Goal: Task Accomplishment & Management: Manage account settings

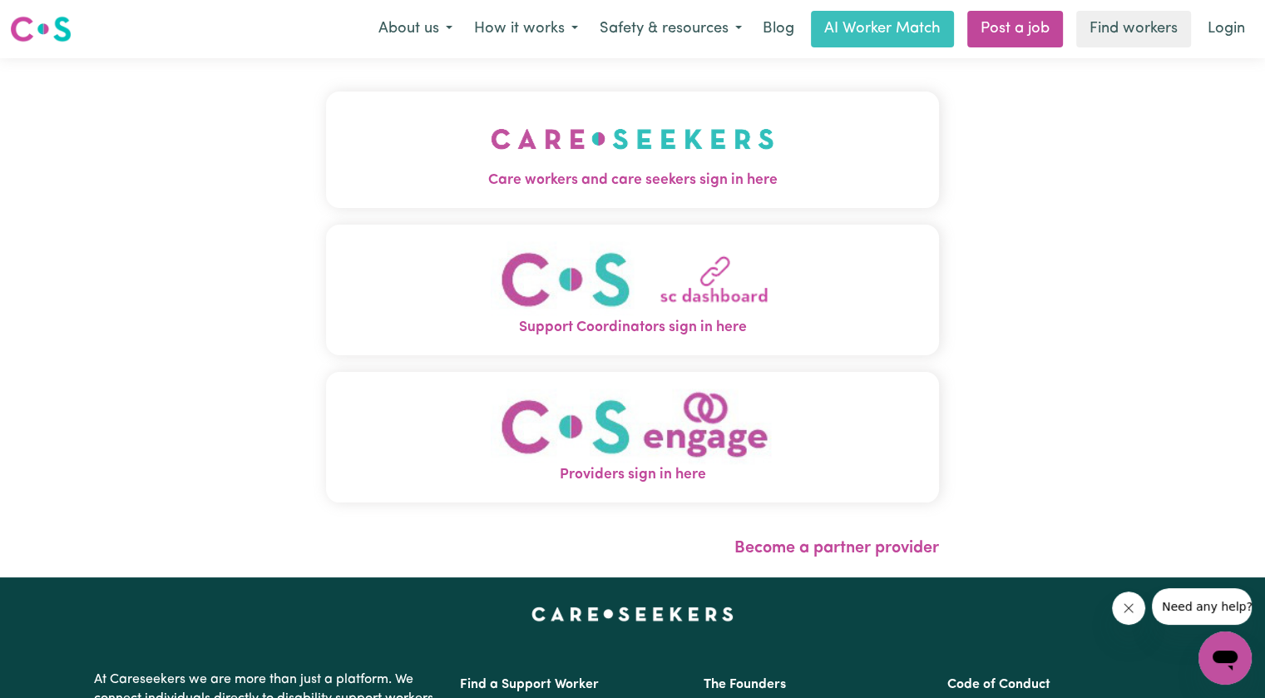
click at [783, 141] on button "Care workers and care seekers sign in here" at bounding box center [632, 150] width 613 height 116
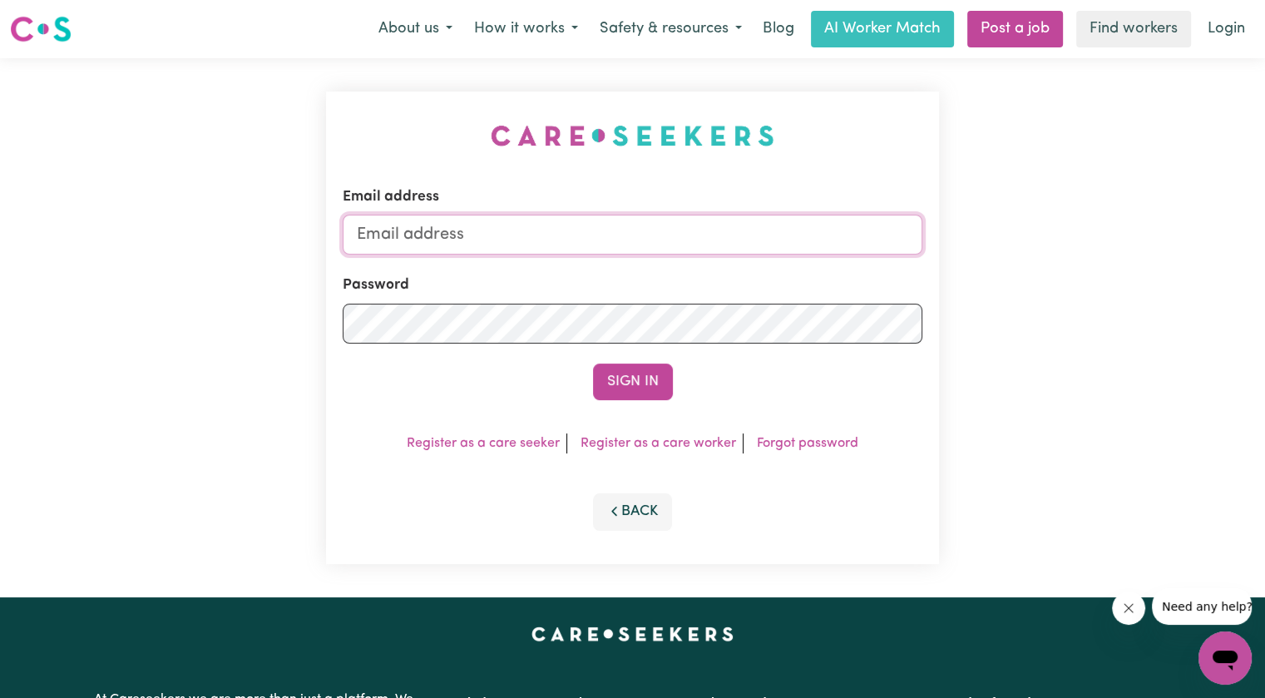
click at [527, 232] on input "Email address" at bounding box center [633, 235] width 580 height 40
type input "[PERSON_NAME][EMAIL_ADDRESS][DOMAIN_NAME]"
click at [593, 364] on button "Sign In" at bounding box center [633, 382] width 80 height 37
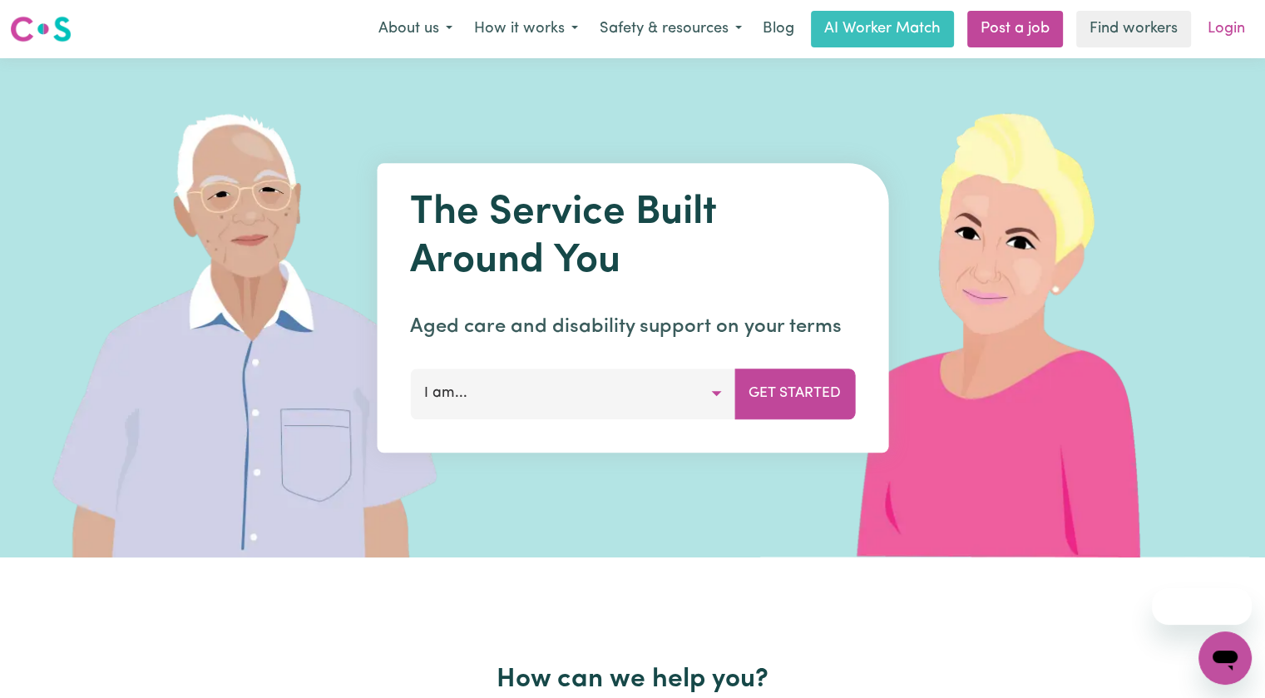
click at [1237, 33] on link "Login" at bounding box center [1226, 29] width 57 height 37
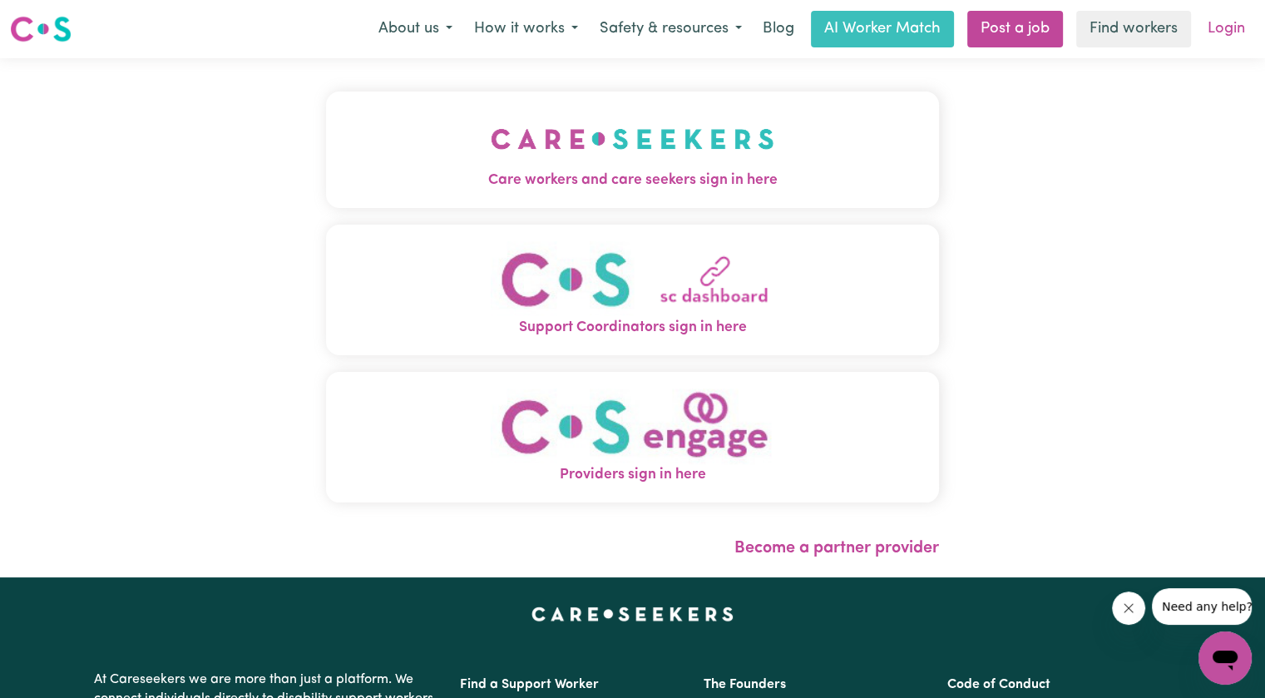
click at [1220, 42] on link "Login" at bounding box center [1226, 29] width 57 height 37
click at [542, 166] on img "Care workers and care seekers sign in here" at bounding box center [633, 139] width 284 height 62
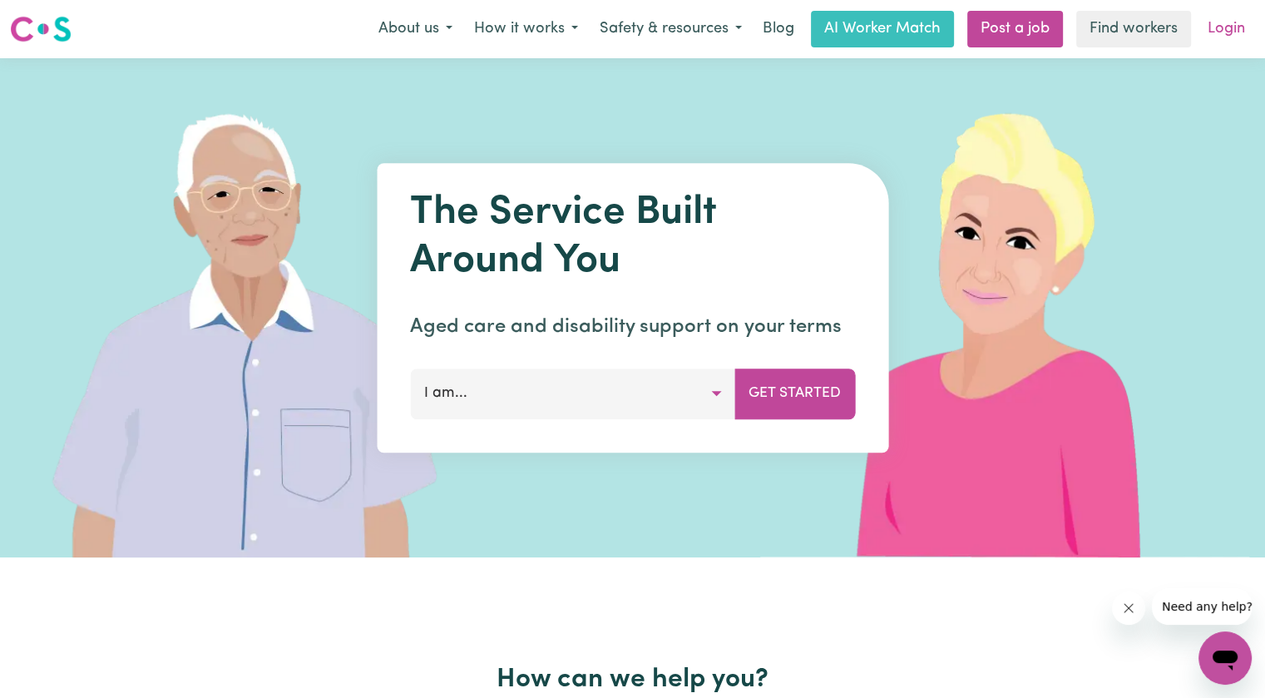
click at [1217, 32] on link "Login" at bounding box center [1226, 29] width 57 height 37
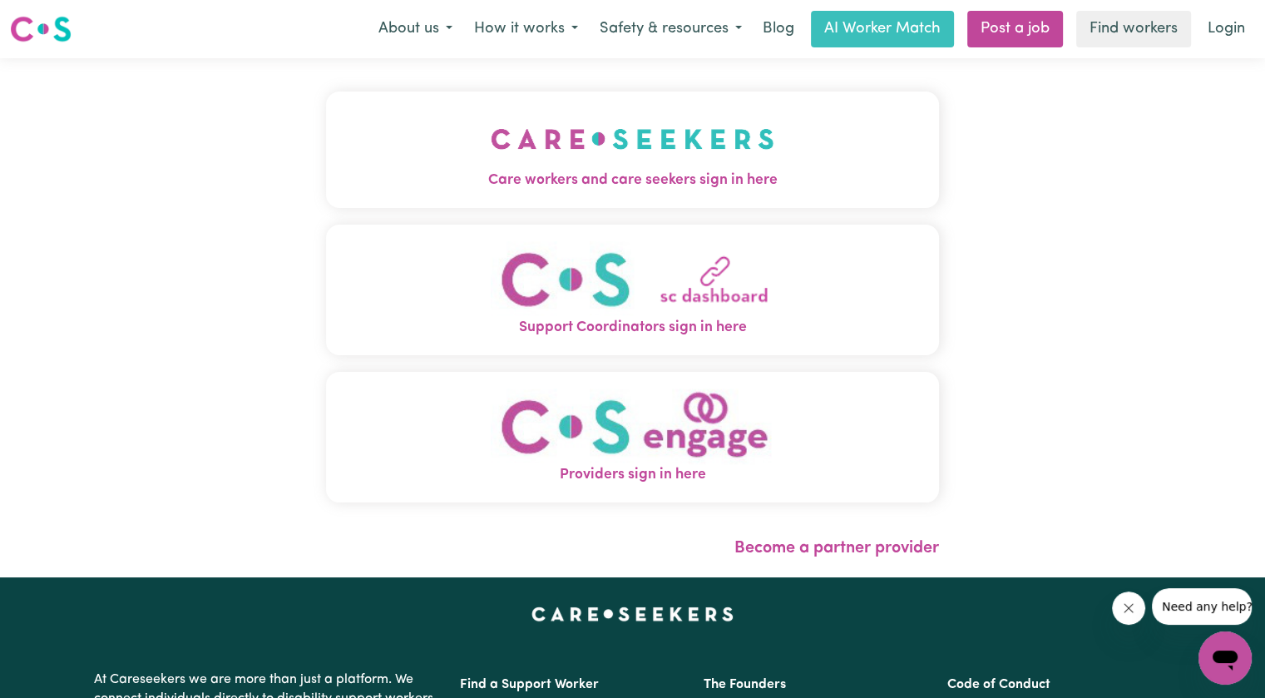
click at [440, 126] on button "Care workers and care seekers sign in here" at bounding box center [632, 150] width 613 height 116
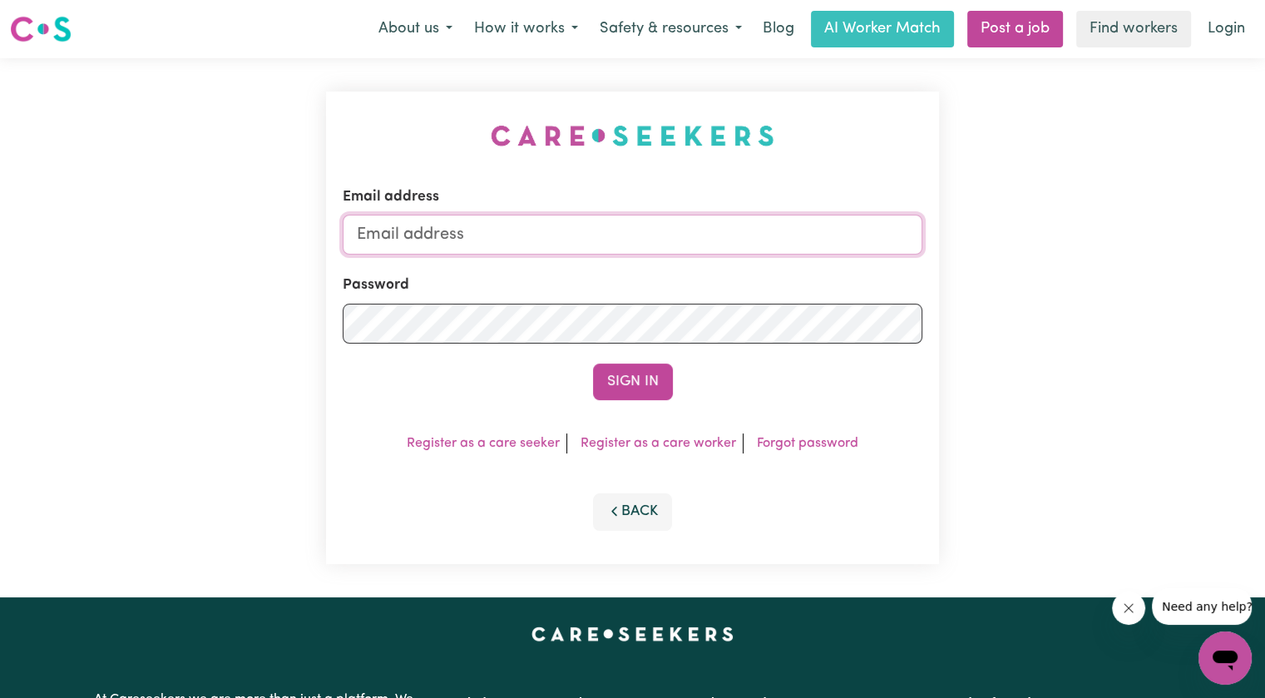
click at [498, 216] on input "Email address" at bounding box center [633, 235] width 580 height 40
type input "[PERSON_NAME][EMAIL_ADDRESS][DOMAIN_NAME]"
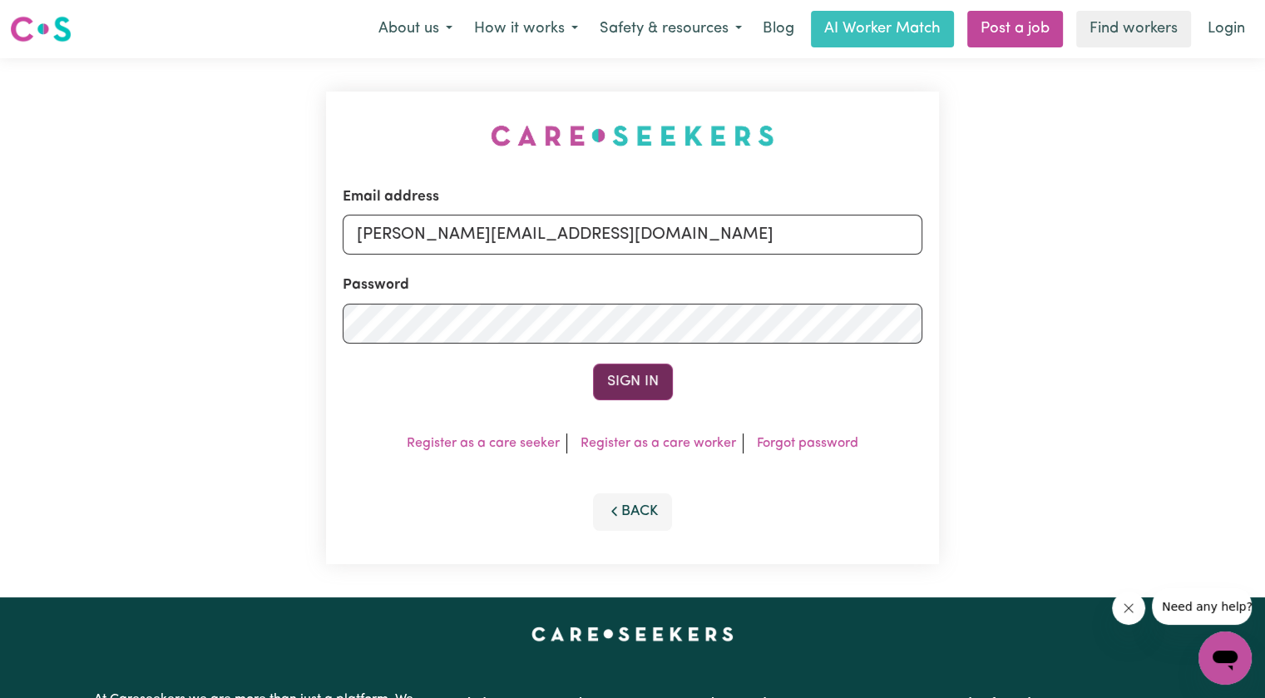
click at [640, 398] on button "Sign In" at bounding box center [633, 382] width 80 height 37
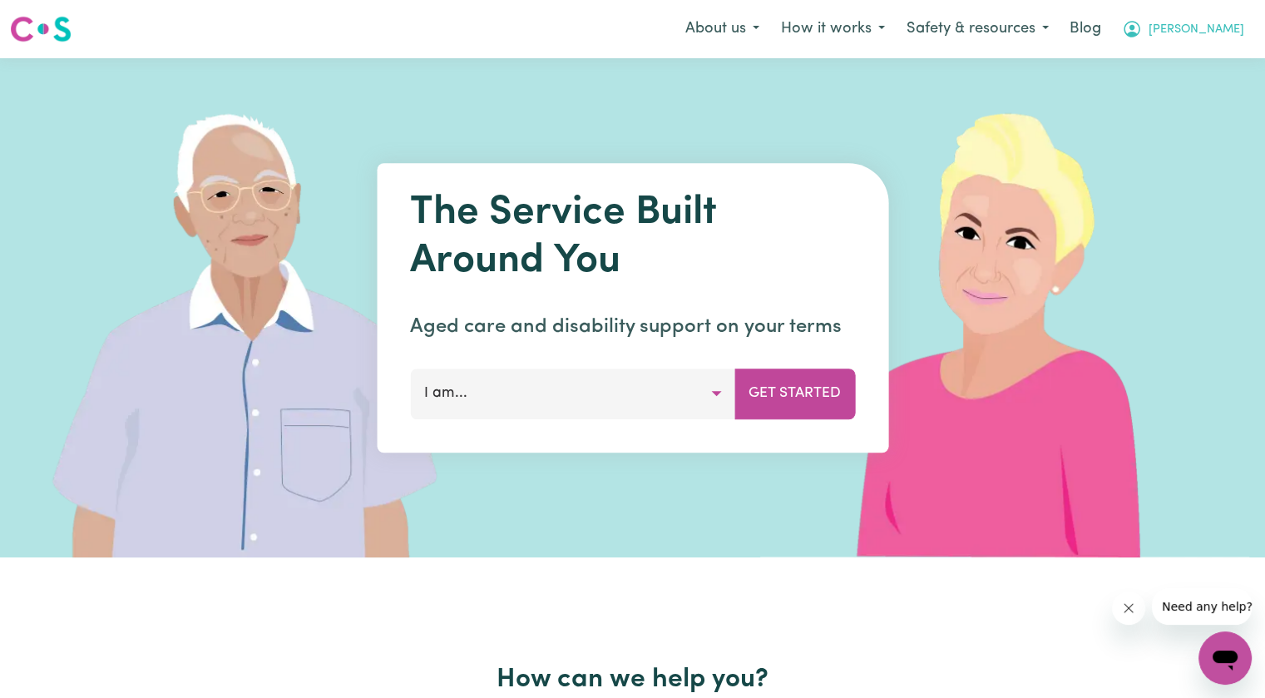
click at [1225, 39] on button "[PERSON_NAME]" at bounding box center [1183, 29] width 144 height 35
click at [1184, 87] on link "Logout" at bounding box center [1188, 96] width 131 height 32
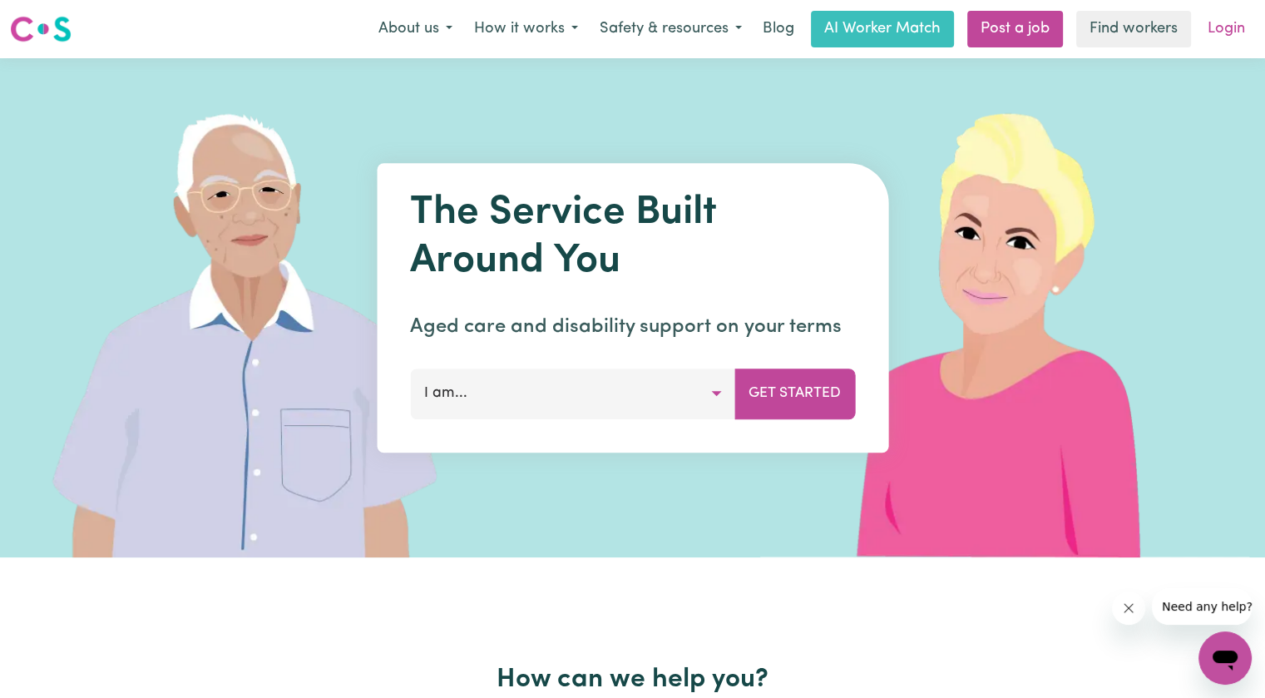
click at [1222, 31] on link "Login" at bounding box center [1226, 29] width 57 height 37
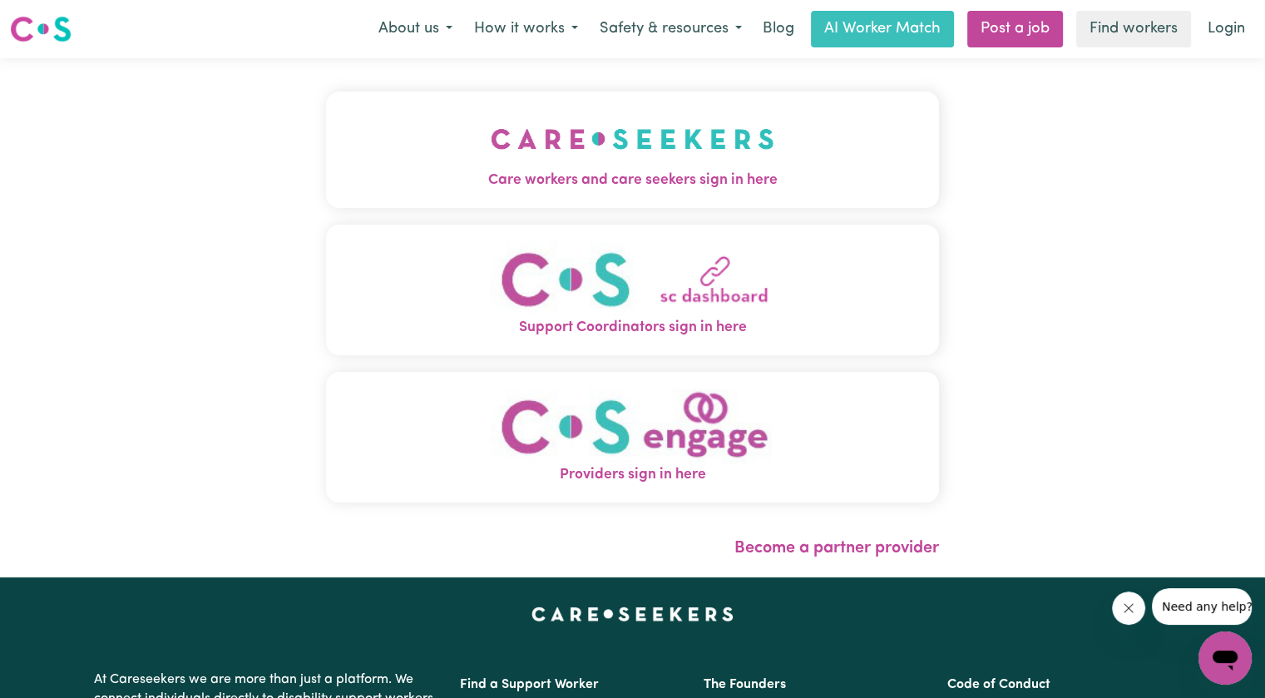
drag, startPoint x: 409, startPoint y: 171, endPoint x: 419, endPoint y: 167, distance: 10.8
click at [409, 171] on span "Care workers and care seekers sign in here" at bounding box center [632, 181] width 613 height 22
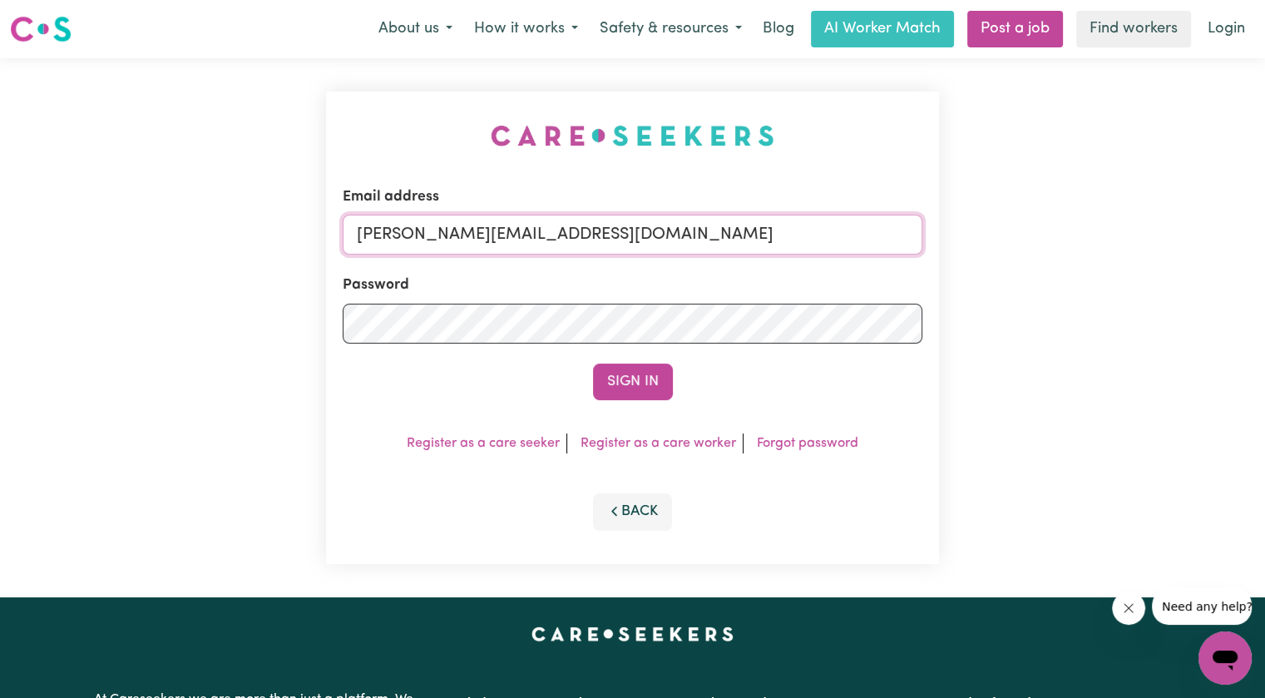
click at [589, 223] on input "[PERSON_NAME][EMAIL_ADDRESS][DOMAIN_NAME]" at bounding box center [633, 235] width 580 height 40
drag, startPoint x: 619, startPoint y: 235, endPoint x: 128, endPoint y: 227, distance: 490.9
click at [128, 227] on div "Email address [PERSON_NAME][EMAIL_ADDRESS][DOMAIN_NAME] Password Sign In Regist…" at bounding box center [632, 327] width 1265 height 539
paste input "[EMAIL_ADDRESS][DOMAIN_NAME]"
type input "[EMAIL_ADDRESS][DOMAIN_NAME]"
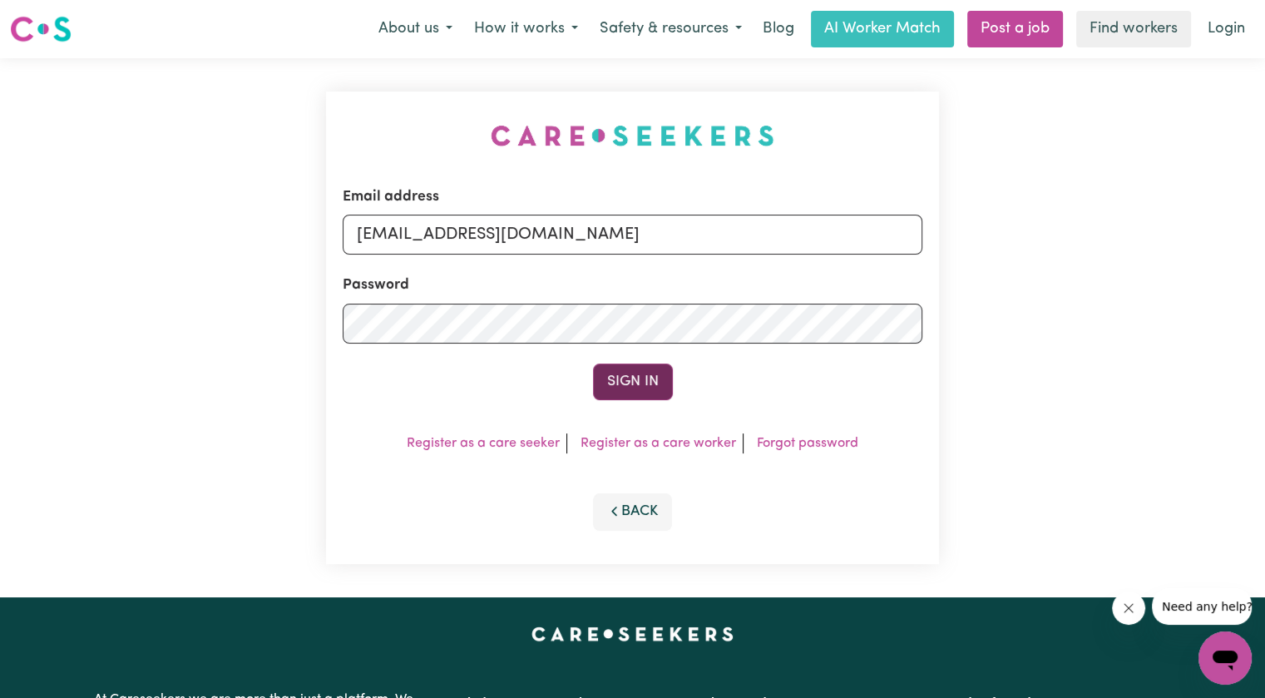
click at [626, 382] on button "Sign In" at bounding box center [633, 382] width 80 height 37
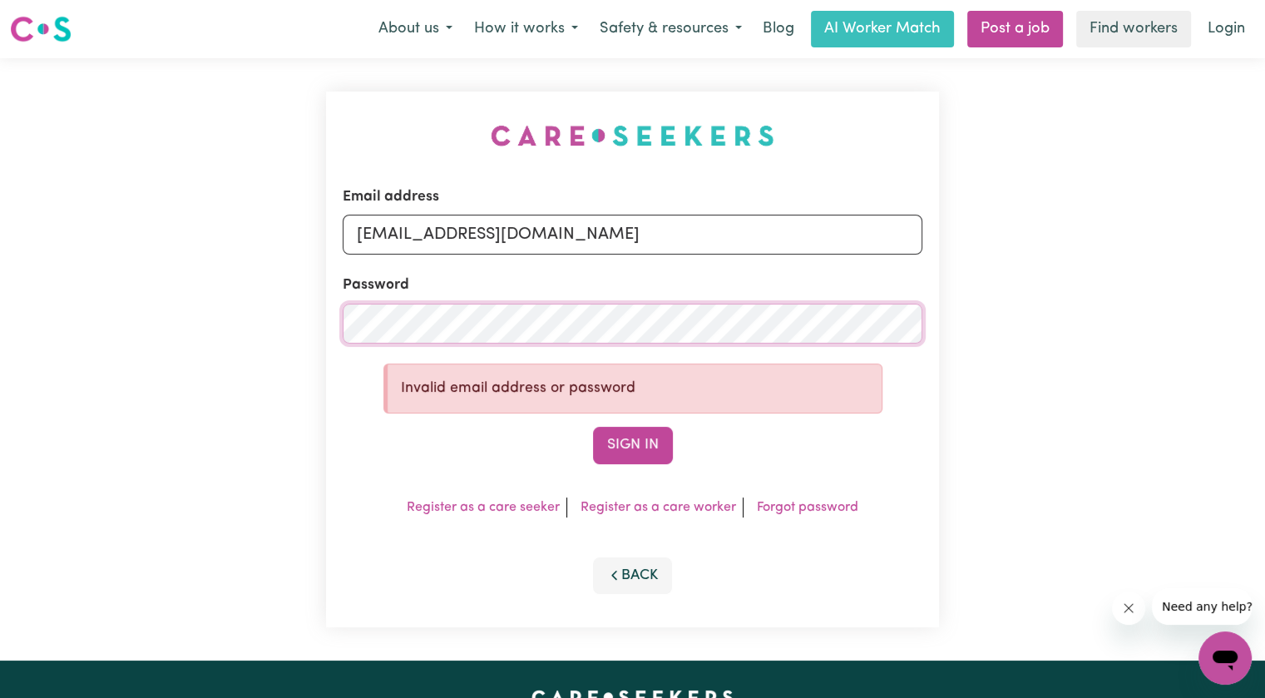
click at [187, 293] on div "Email address [EMAIL_ADDRESS][DOMAIN_NAME] Password Invalid email address or pa…" at bounding box center [632, 359] width 1265 height 602
click at [593, 427] on button "Sign In" at bounding box center [633, 445] width 80 height 37
